Goal: Information Seeking & Learning: Learn about a topic

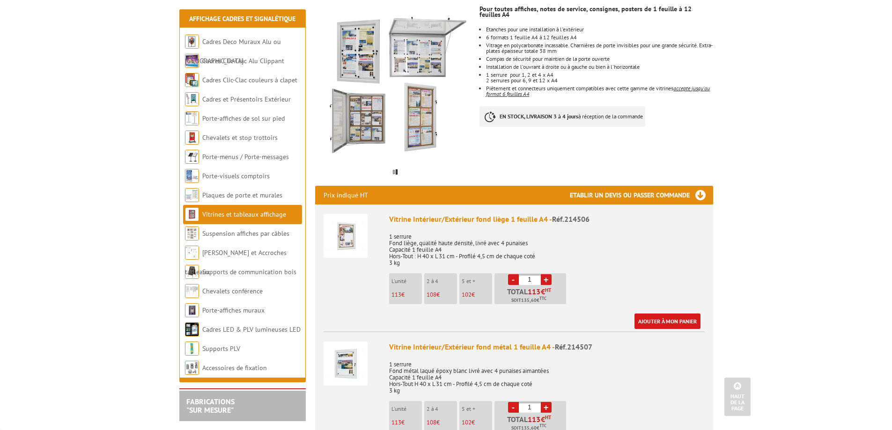
scroll to position [187, 0]
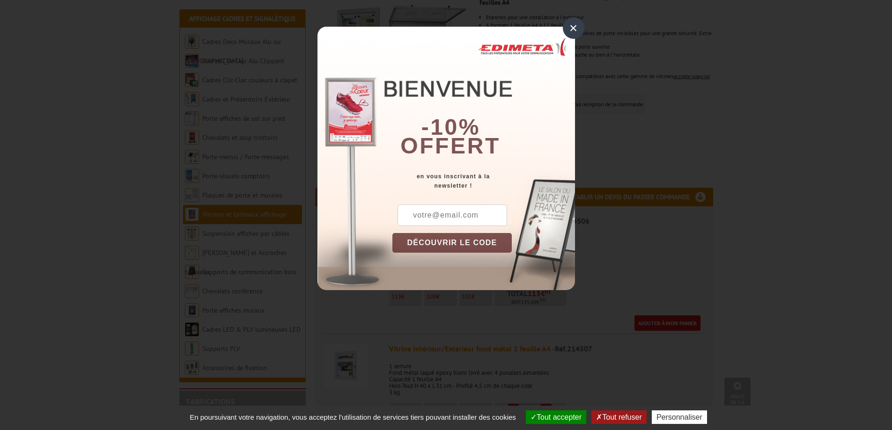
click at [572, 26] on div "×" at bounding box center [574, 28] width 22 height 22
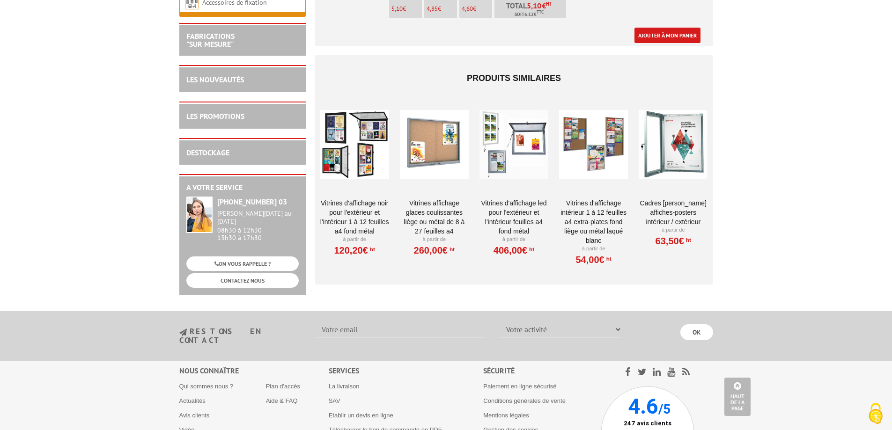
scroll to position [2798, 0]
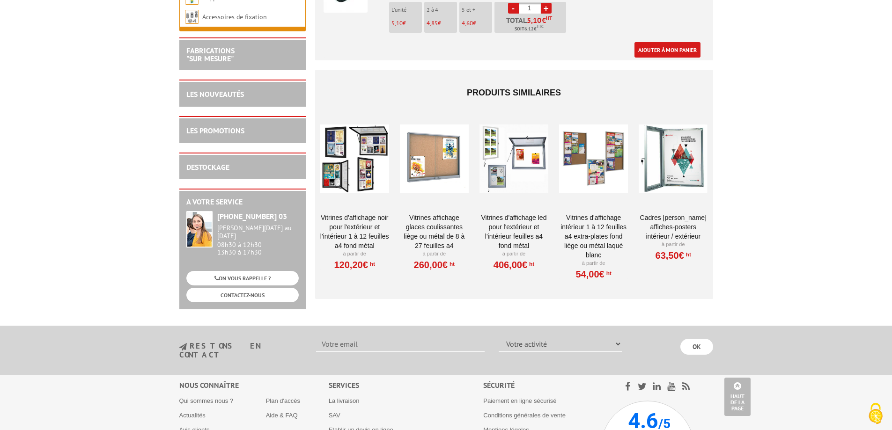
click at [673, 149] on div at bounding box center [673, 159] width 69 height 94
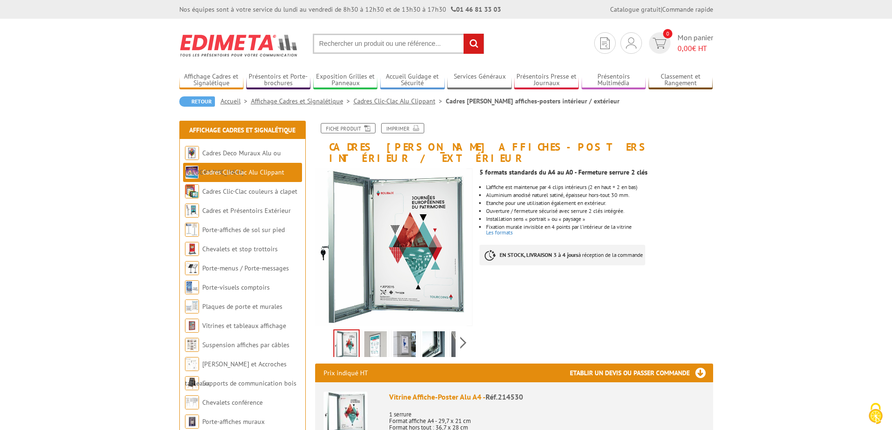
click at [382, 336] on img at bounding box center [375, 346] width 22 height 29
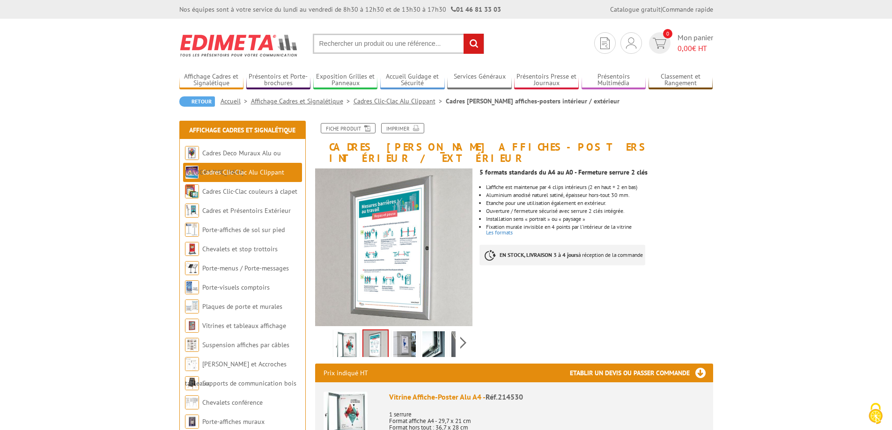
click at [398, 332] on img at bounding box center [404, 346] width 22 height 29
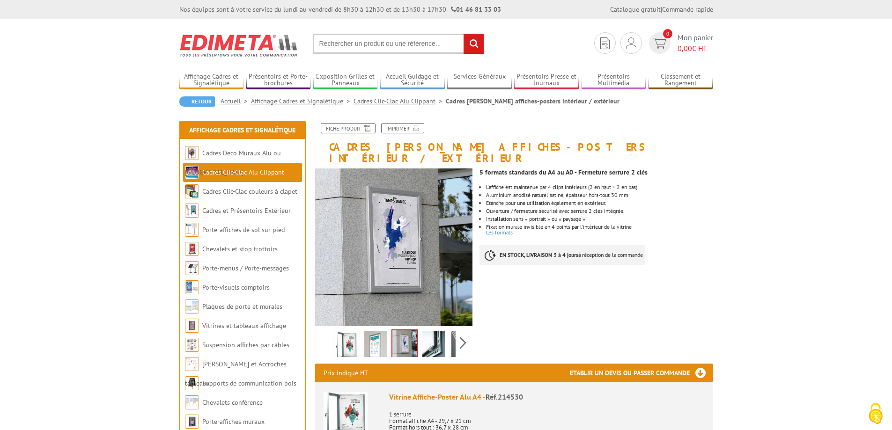
click at [435, 333] on img at bounding box center [433, 346] width 22 height 29
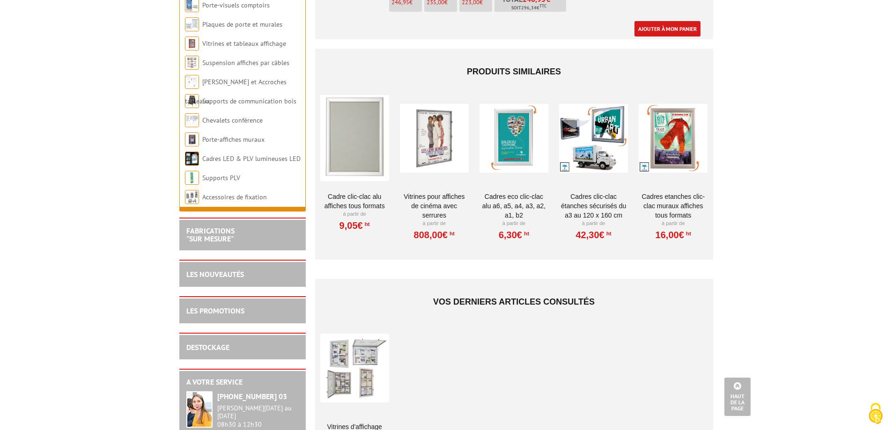
scroll to position [984, 0]
